Goal: Check status: Check status

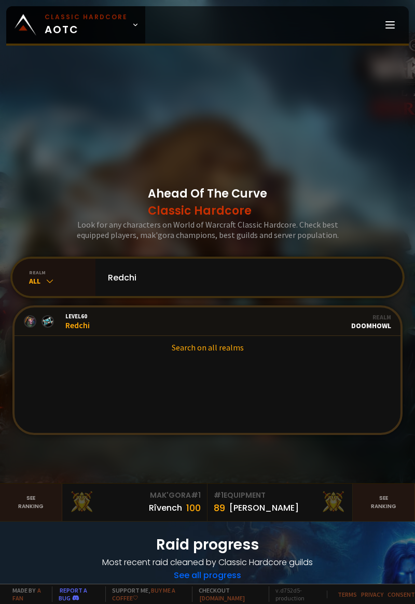
type input "Redchi"
click at [256, 329] on link "Level 60 Redchi Realm Doomhowl" at bounding box center [208, 322] width 386 height 29
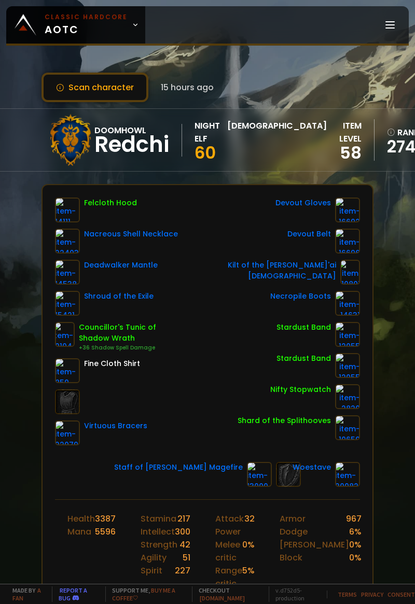
click at [76, 85] on button "Scan character" at bounding box center [95, 88] width 107 height 30
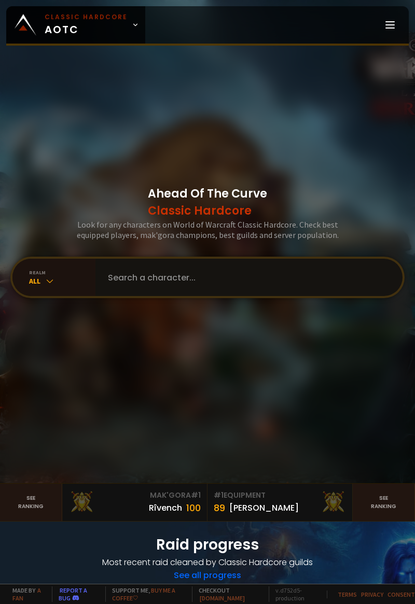
click at [258, 294] on input "text" at bounding box center [246, 277] width 288 height 37
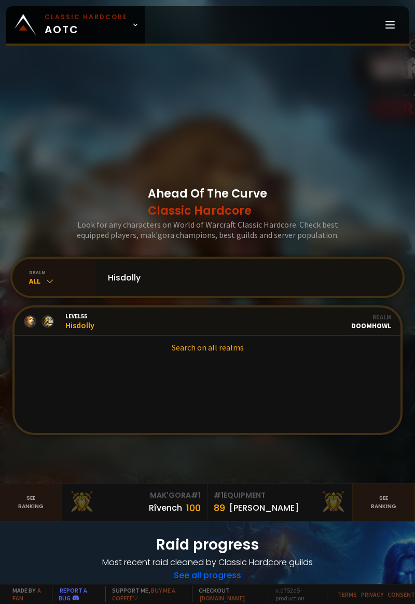
type input "Hisdolly"
click at [221, 334] on link "Level 55 Hisdolly Guild Stalwart Realm Doomhowl" at bounding box center [208, 322] width 386 height 29
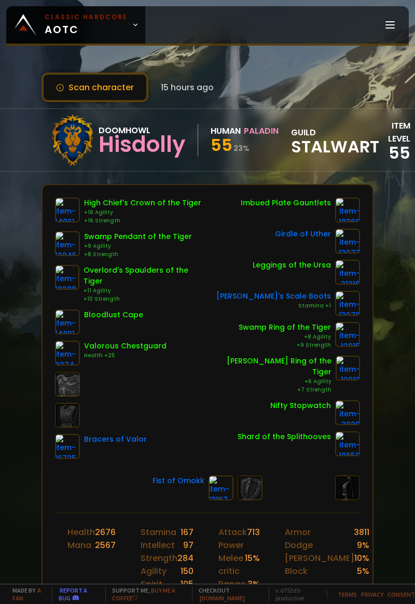
click at [63, 85] on icon at bounding box center [60, 88] width 8 height 8
click at [91, 86] on button "Scan character" at bounding box center [95, 88] width 107 height 30
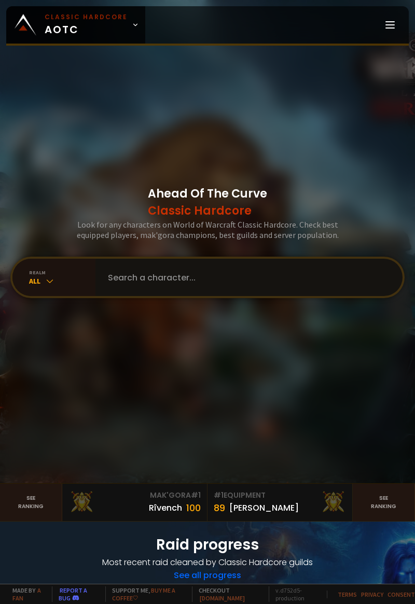
click at [249, 294] on input "text" at bounding box center [246, 277] width 288 height 37
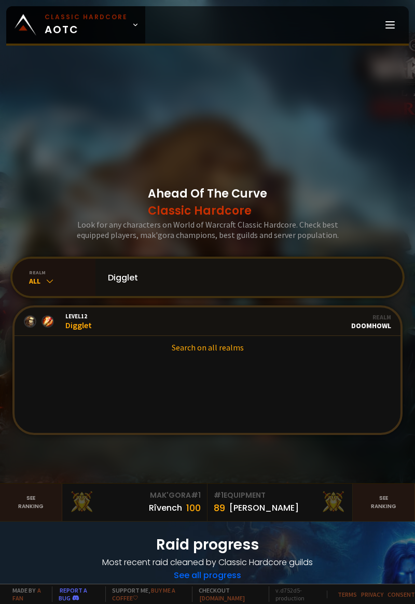
type input "Digglet"
click at [251, 336] on link "Level 12 Digglet Realm Doomhowl" at bounding box center [208, 322] width 386 height 29
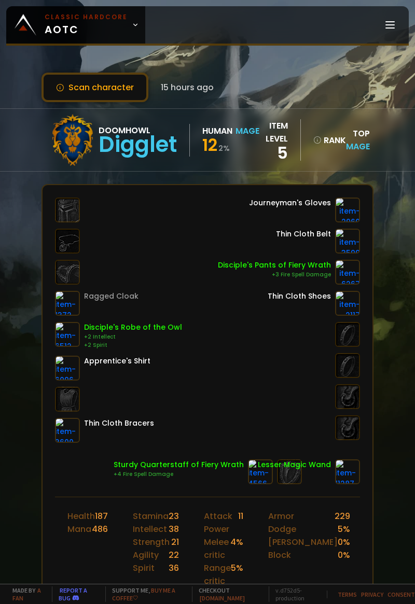
click at [117, 86] on button "Scan character" at bounding box center [95, 88] width 107 height 30
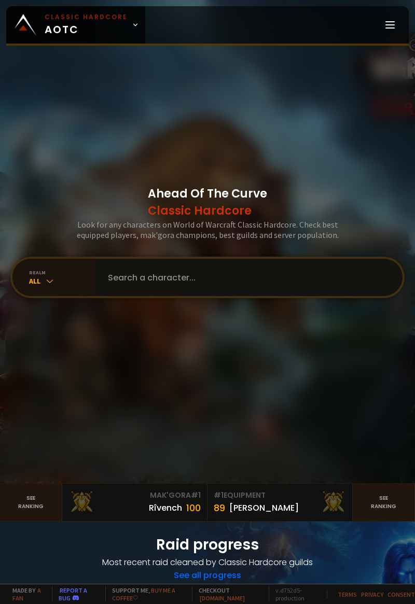
click at [212, 295] on input "text" at bounding box center [246, 277] width 288 height 37
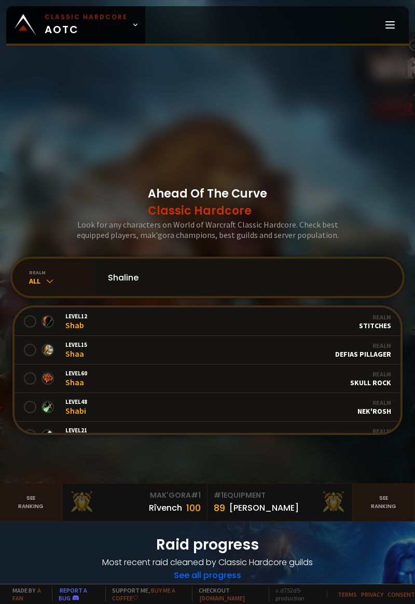
type input "Shaliney"
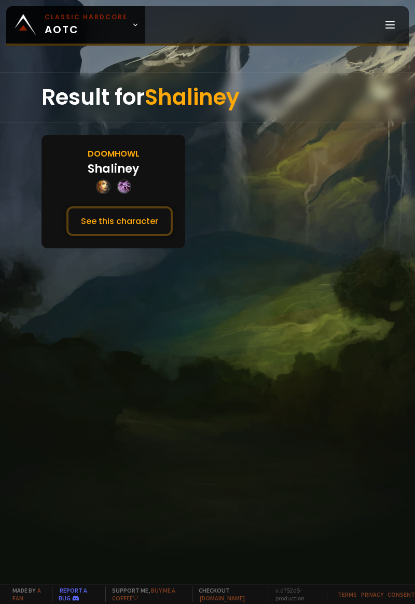
click at [129, 218] on button "See this character" at bounding box center [119, 221] width 106 height 30
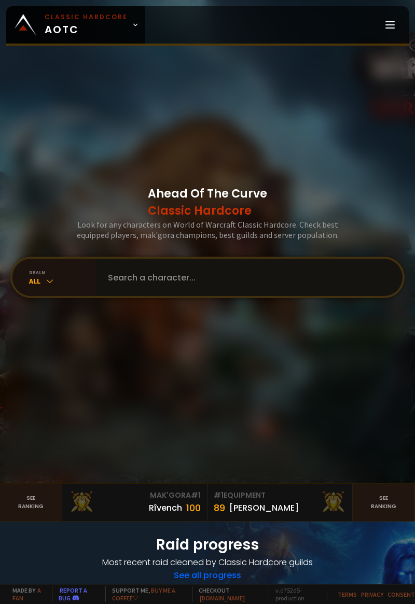
click at [230, 294] on input "text" at bounding box center [246, 277] width 288 height 37
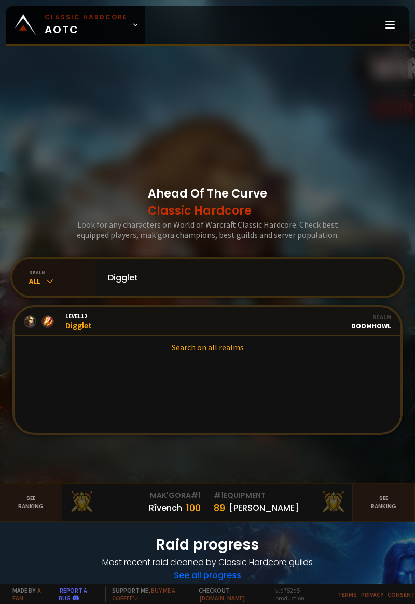
type input "Digglet"
click at [256, 336] on link "Level 12 Digglet Realm Doomhowl" at bounding box center [208, 322] width 386 height 29
